Goal: Manage account settings

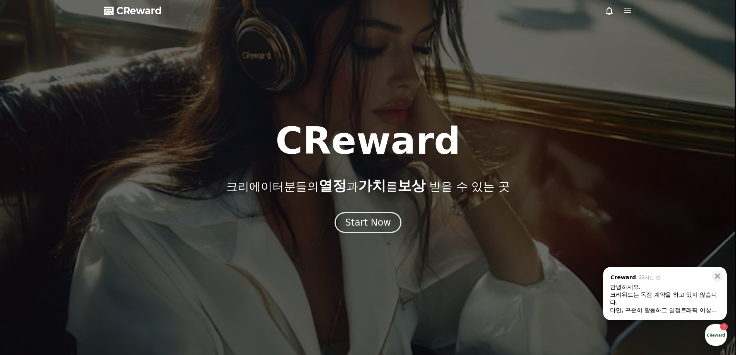
click at [621, 10] on div at bounding box center [618, 10] width 28 height 9
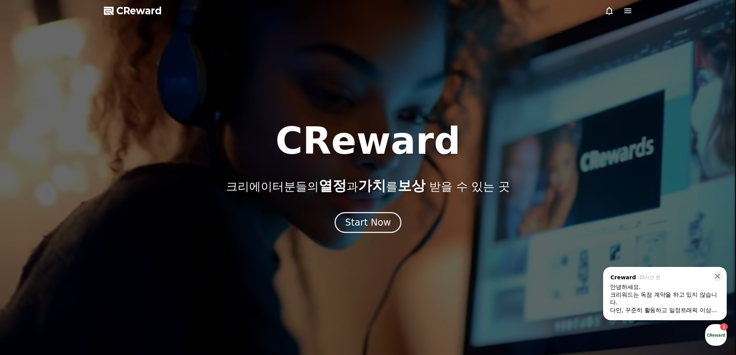
click at [629, 8] on icon at bounding box center [627, 10] width 7 height 5
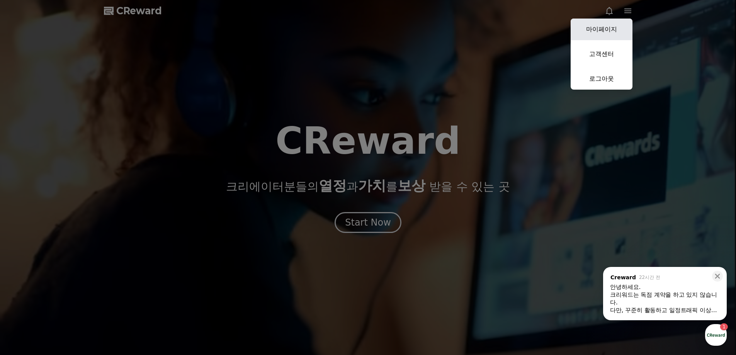
click at [616, 27] on link "마이페이지" at bounding box center [601, 30] width 62 height 22
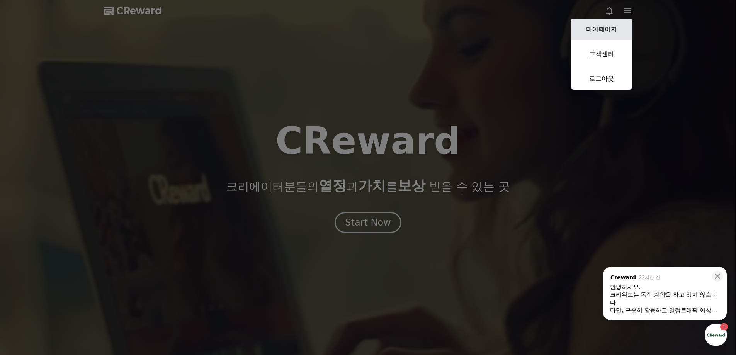
select select "**********"
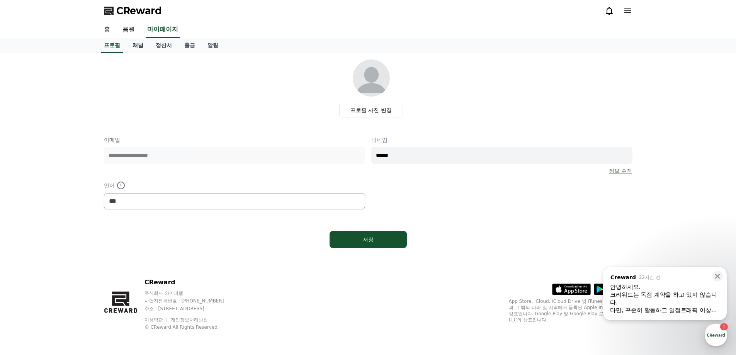
click at [143, 43] on link "채널" at bounding box center [137, 45] width 23 height 15
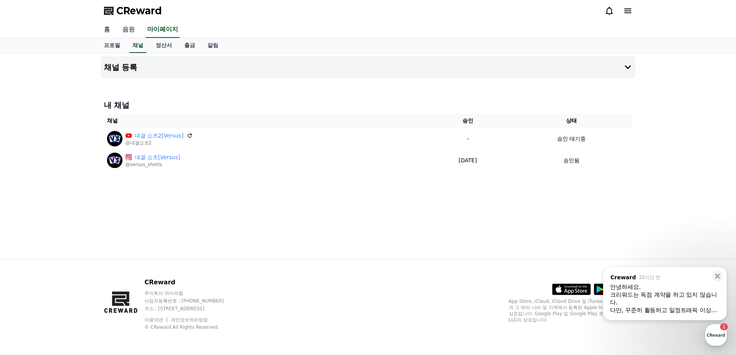
click at [695, 305] on div "크리워드는 독점 계약을 하고 있지 않습니다." at bounding box center [665, 298] width 110 height 15
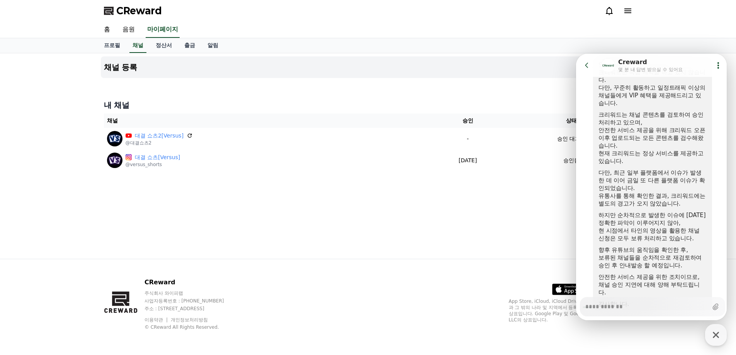
scroll to position [482, 0]
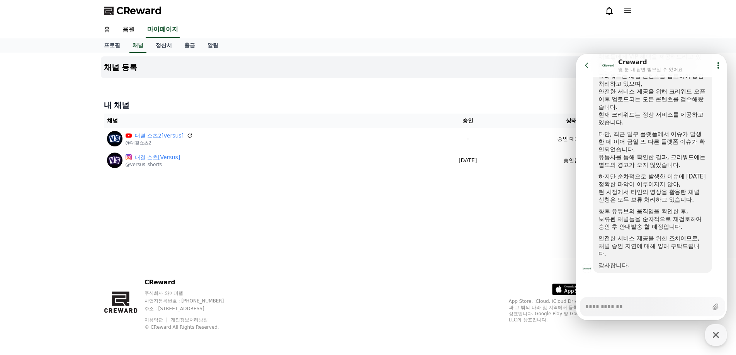
type textarea "*"
click at [582, 71] on button "Go to previous page" at bounding box center [590, 65] width 20 height 15
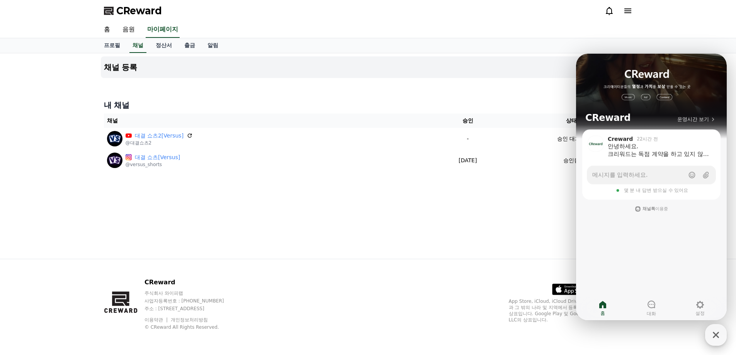
click at [715, 329] on icon "button" at bounding box center [716, 335] width 14 height 14
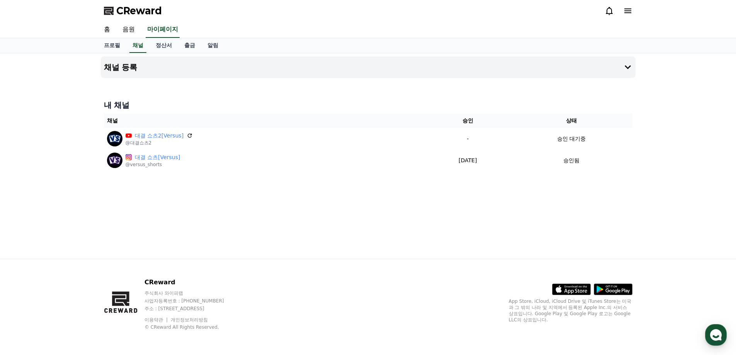
click at [273, 261] on div "CReward 주식회사 와이피랩 사업자등록번호 : [PHONE_NUMBER] 주소 : [STREET_ADDRESS] 이용약관 개인정보처리방침 …" at bounding box center [368, 307] width 541 height 96
